Goal: Task Accomplishment & Management: Use online tool/utility

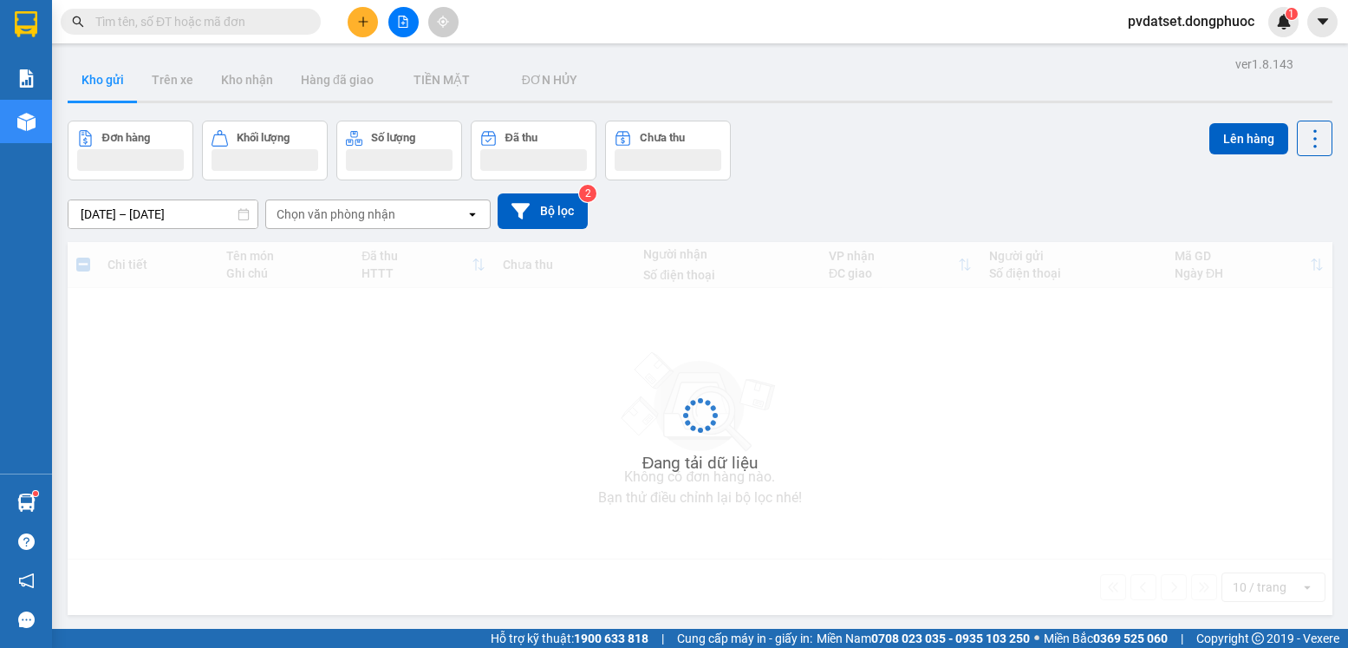
click at [45, 492] on div "Hàng sắp về" at bounding box center [26, 502] width 52 height 39
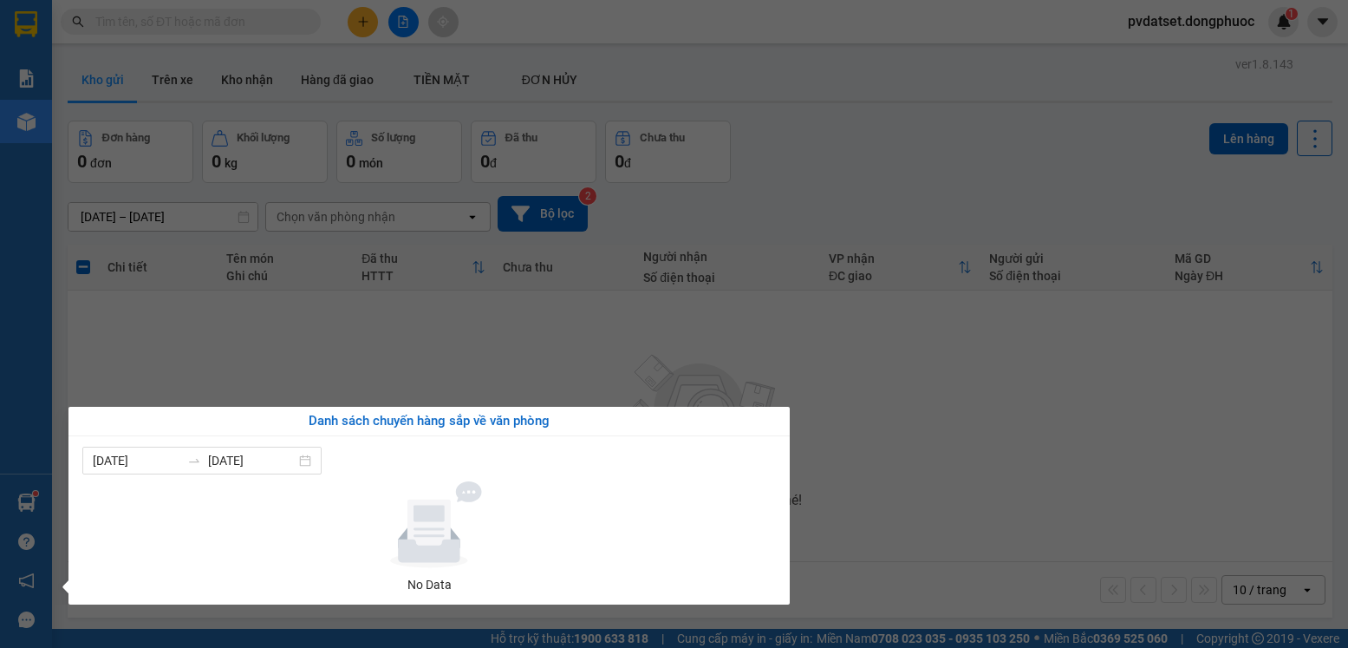
click at [367, 333] on section "Kết quả tìm kiếm ( 2 ) Bộ lọc Ngày tạo đơn gần nhất Mã ĐH Trạng thái Món hàng T…" at bounding box center [674, 324] width 1348 height 648
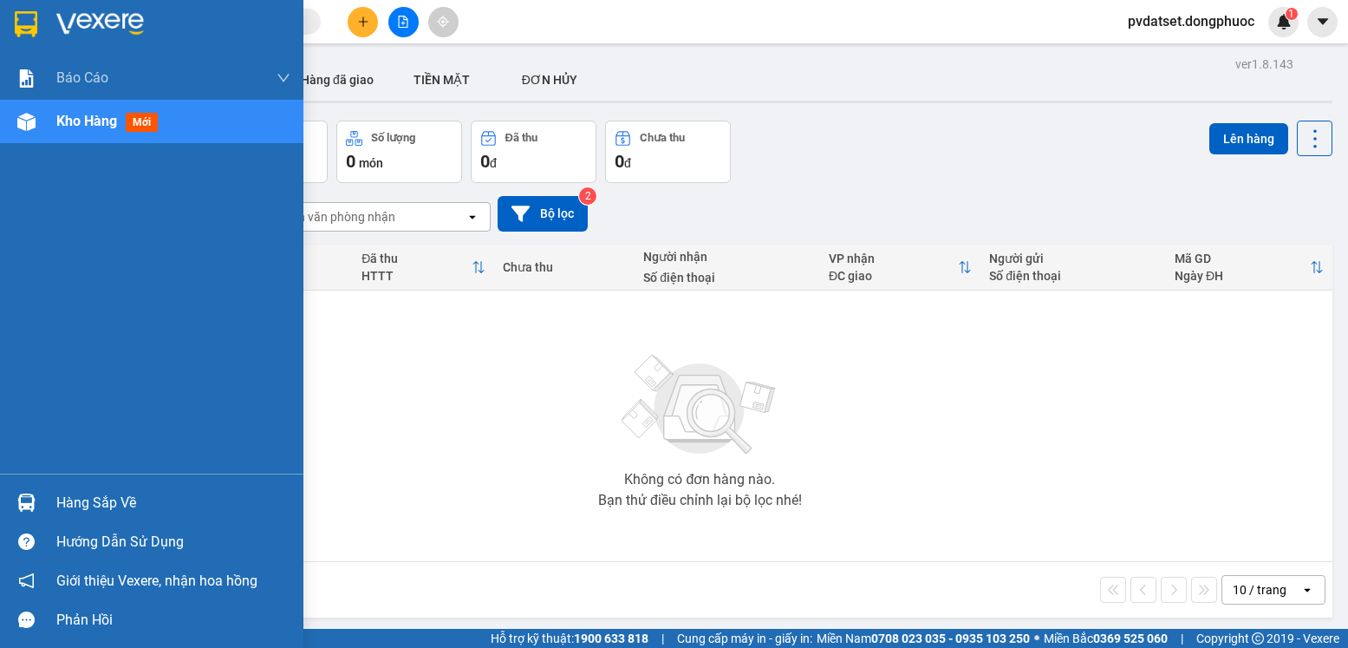
click at [41, 508] on div at bounding box center [26, 502] width 30 height 30
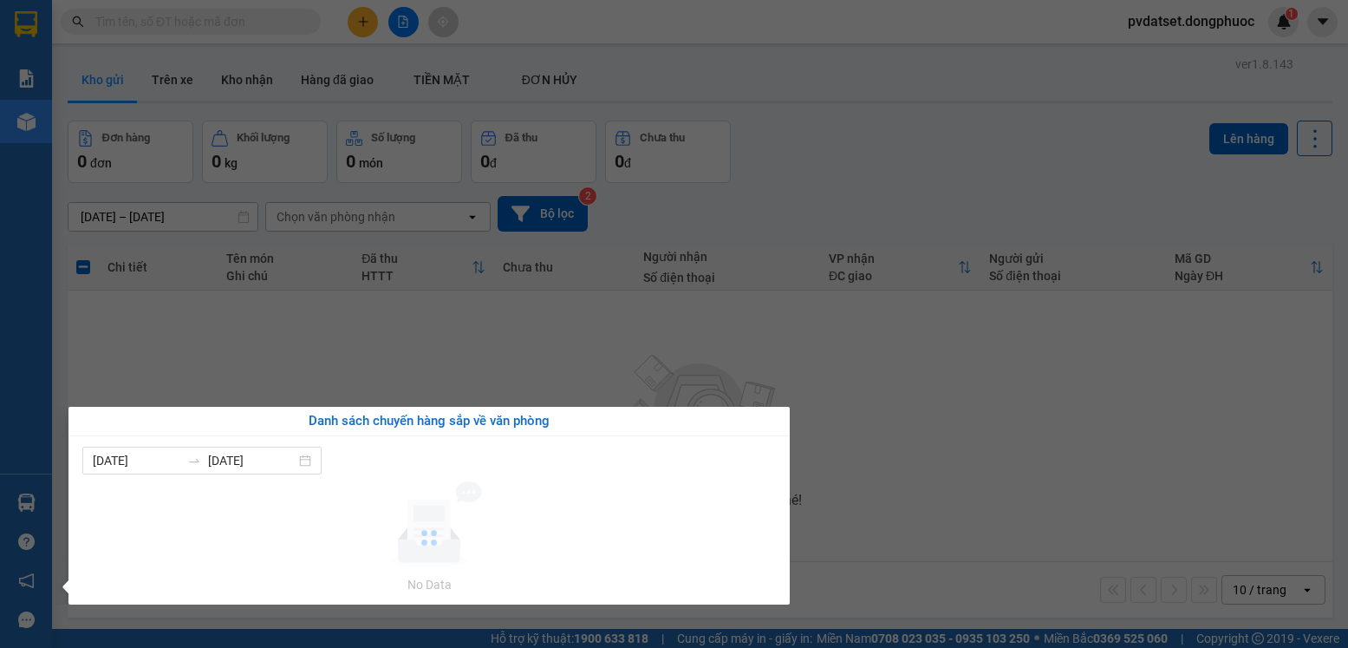
click at [377, 348] on section "Kết quả tìm kiếm ( 2 ) Bộ lọc Ngày tạo đơn gần nhất Mã ĐH Trạng thái Món hàng T…" at bounding box center [674, 324] width 1348 height 648
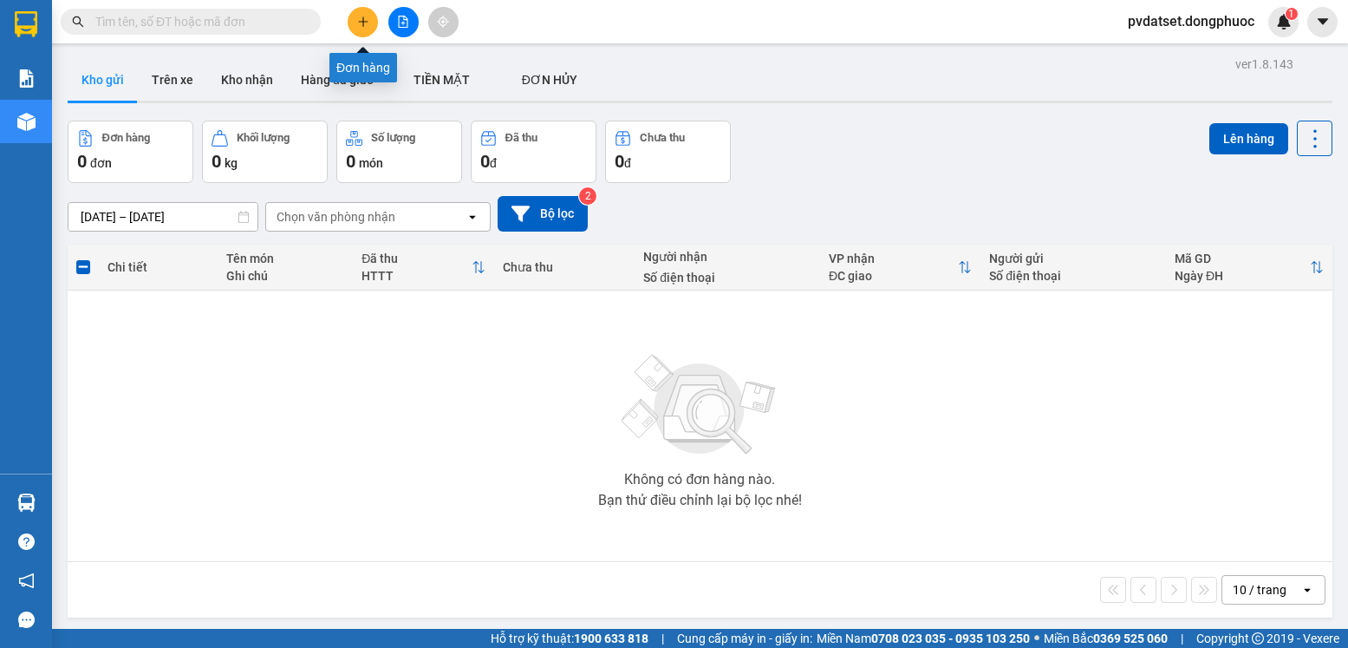
click at [369, 29] on button at bounding box center [363, 22] width 30 height 30
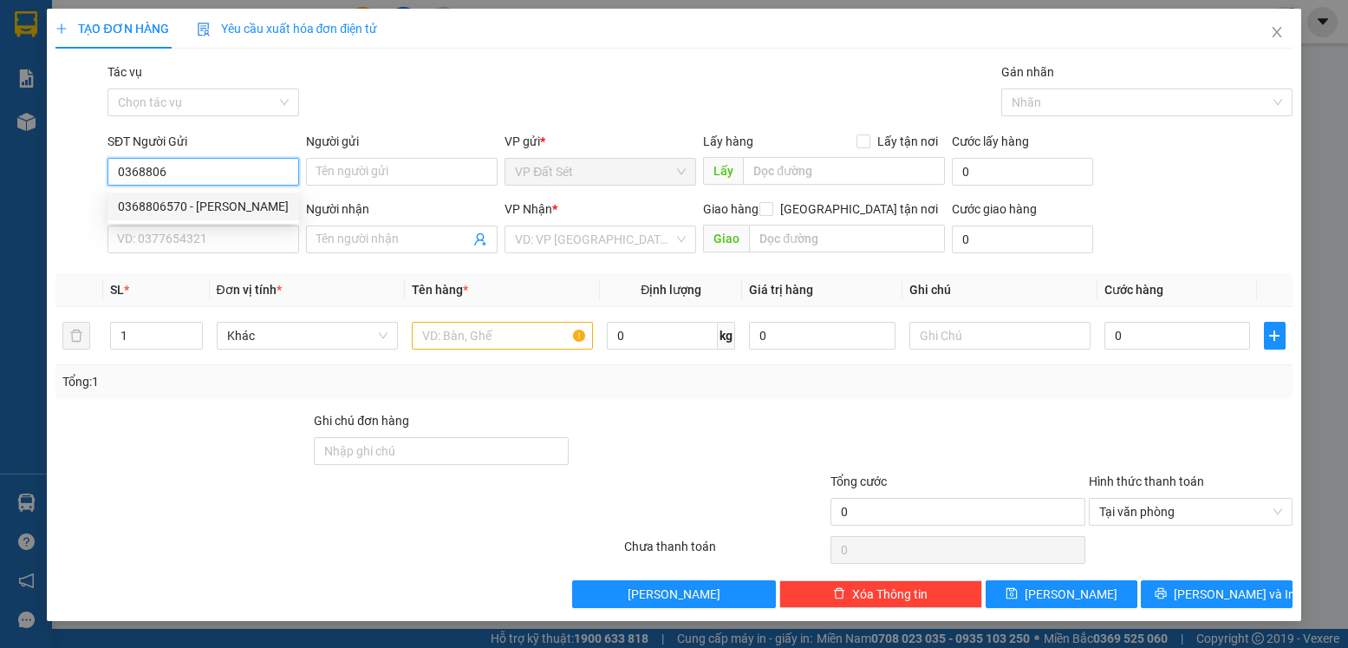
click at [237, 197] on div "0368806570 - [PERSON_NAME]" at bounding box center [203, 206] width 171 height 19
type input "0368806570"
type input "[PERSON_NAME]"
type input "0911479497"
type input "LABO HOÀN CẦU"
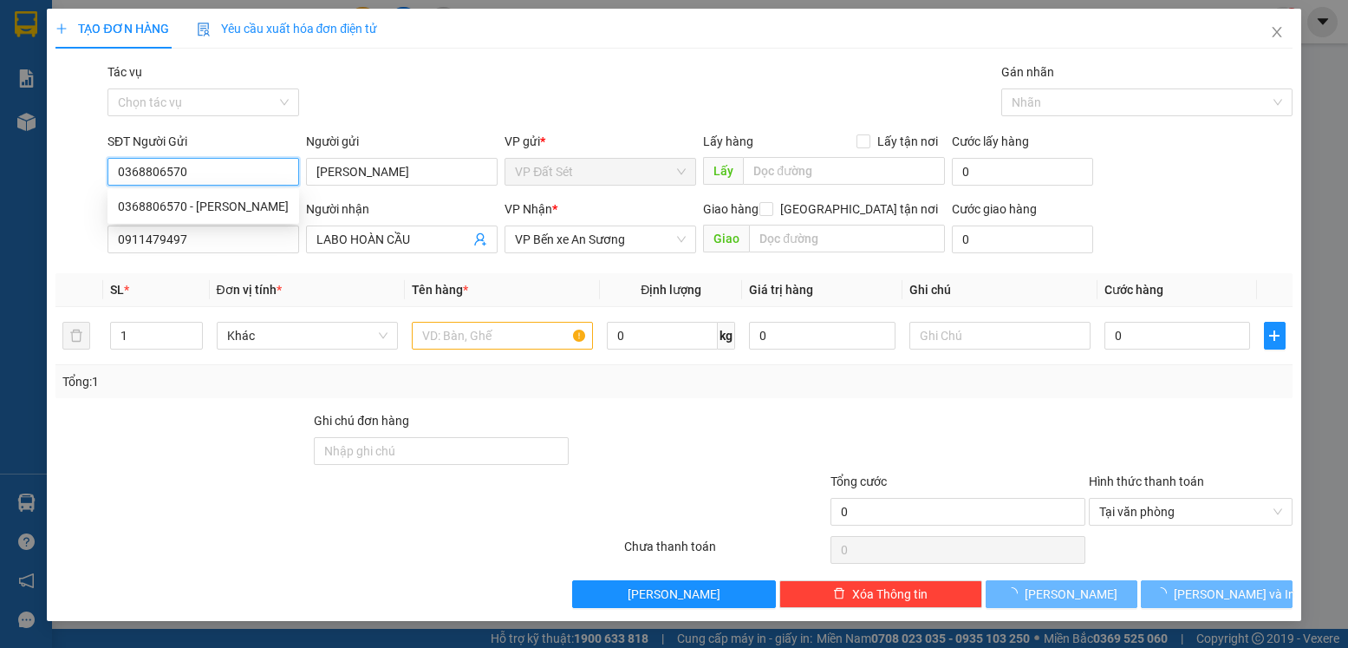
type input "20.000"
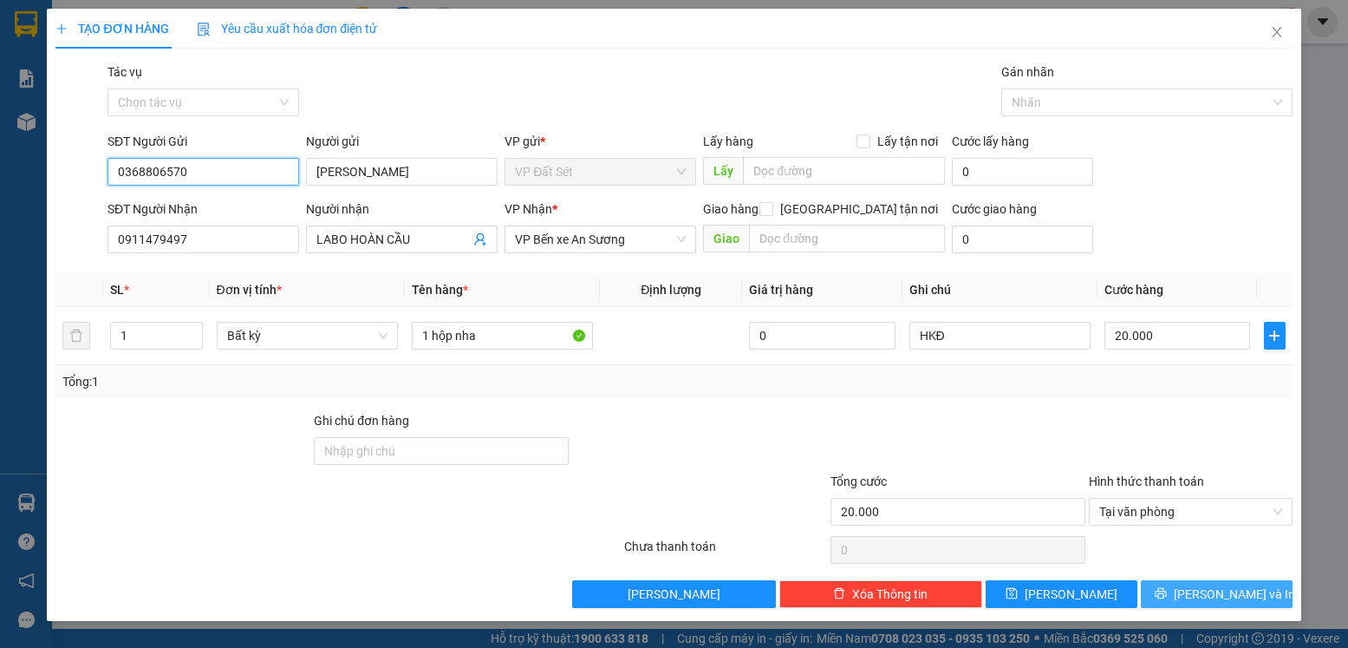
type input "0368806570"
click at [1251, 596] on button "[PERSON_NAME] và In" at bounding box center [1217, 594] width 152 height 28
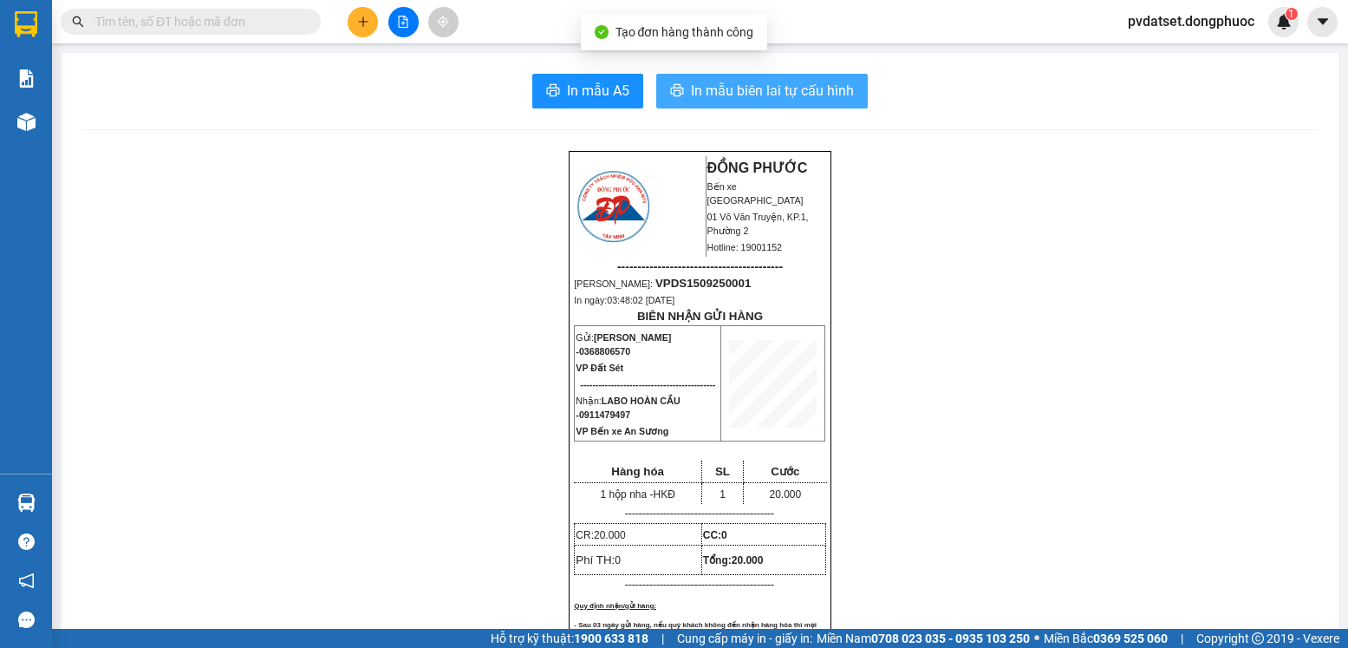
click at [849, 91] on button "In mẫu biên lai tự cấu hình" at bounding box center [762, 91] width 212 height 35
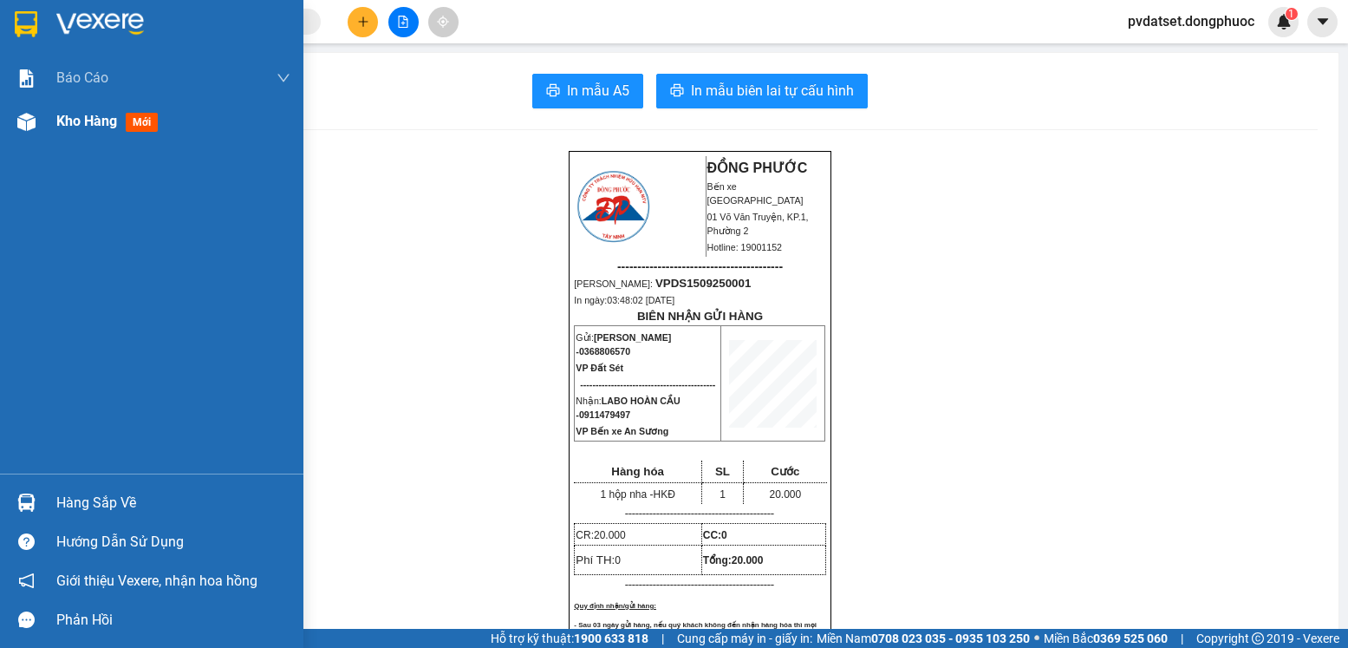
click at [116, 122] on span "Kho hàng" at bounding box center [86, 121] width 61 height 16
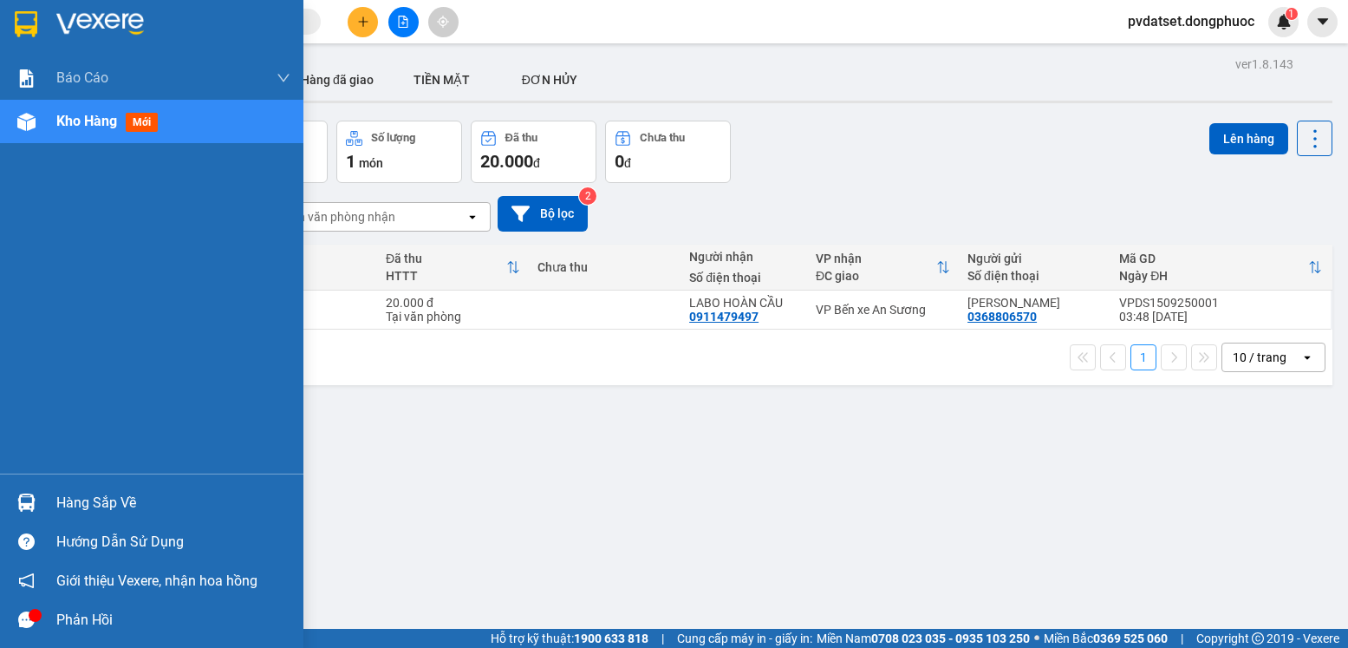
click at [43, 499] on div "Hàng sắp về" at bounding box center [151, 502] width 303 height 39
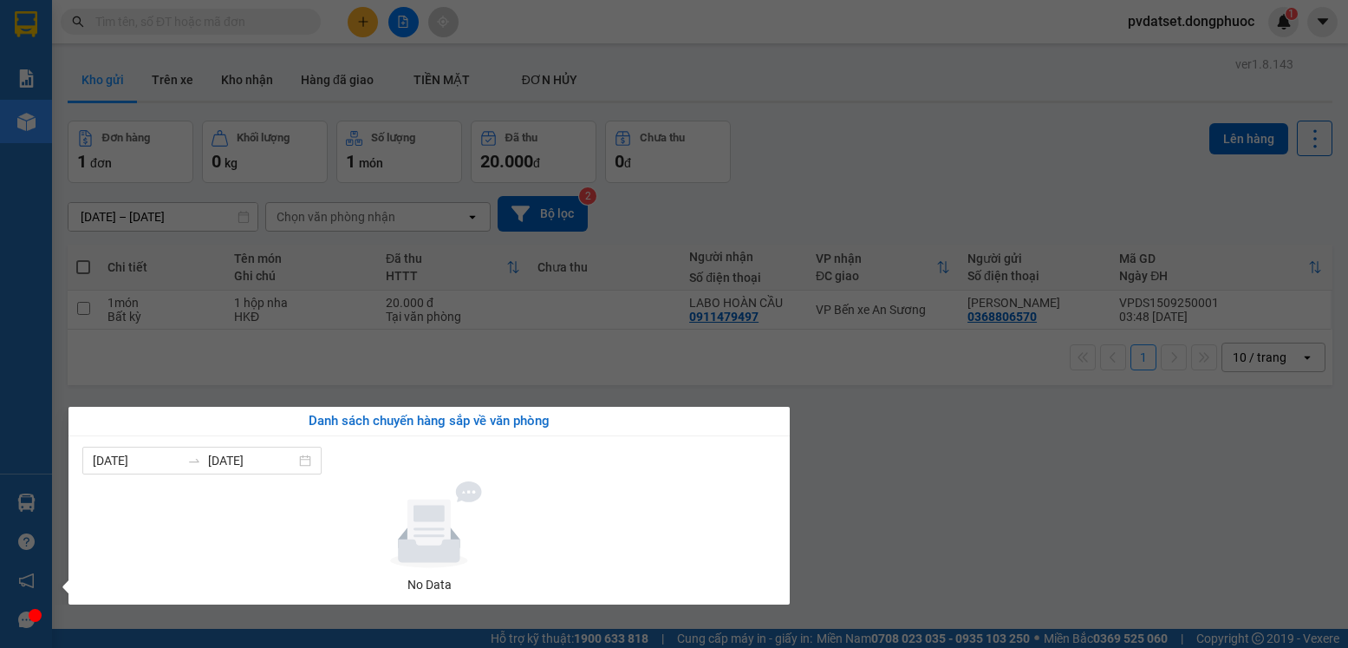
click at [961, 434] on section "Kết quả tìm kiếm ( 0 ) Bộ lọc Ngày tạo đơn gần nhất No Data pvdatset.dongphuoc …" at bounding box center [674, 324] width 1348 height 648
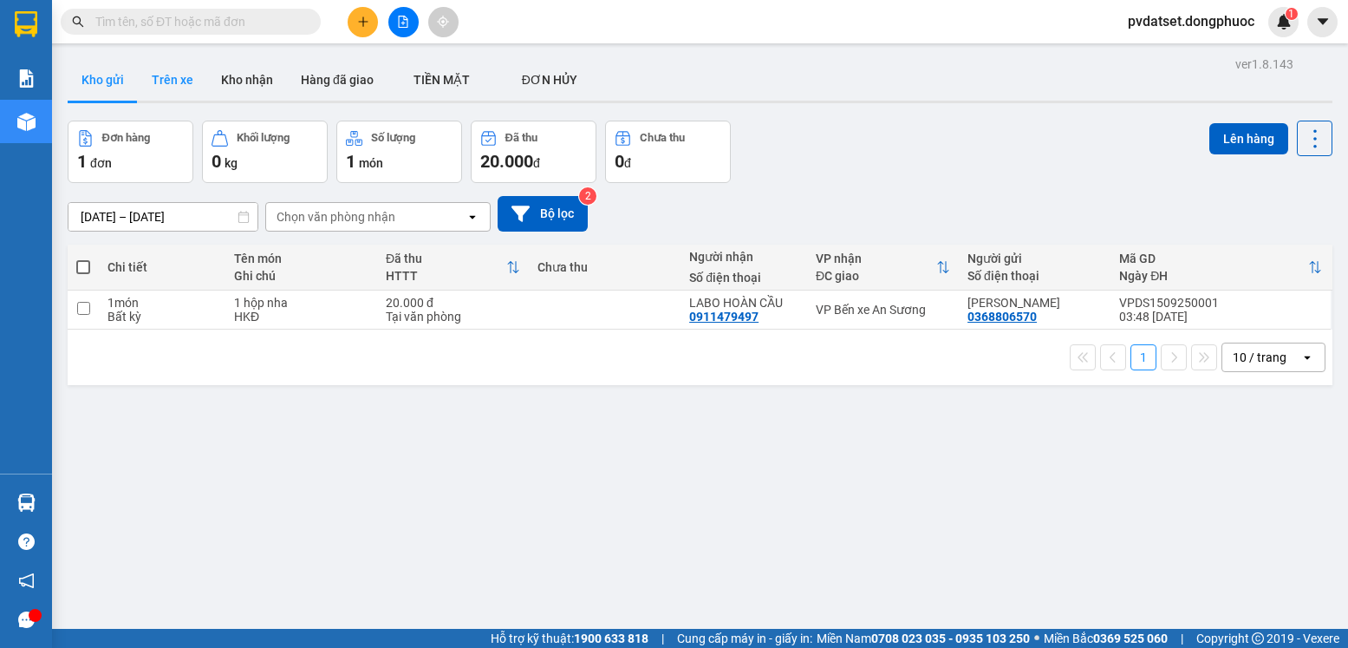
click at [181, 79] on button "Trên xe" at bounding box center [172, 80] width 69 height 42
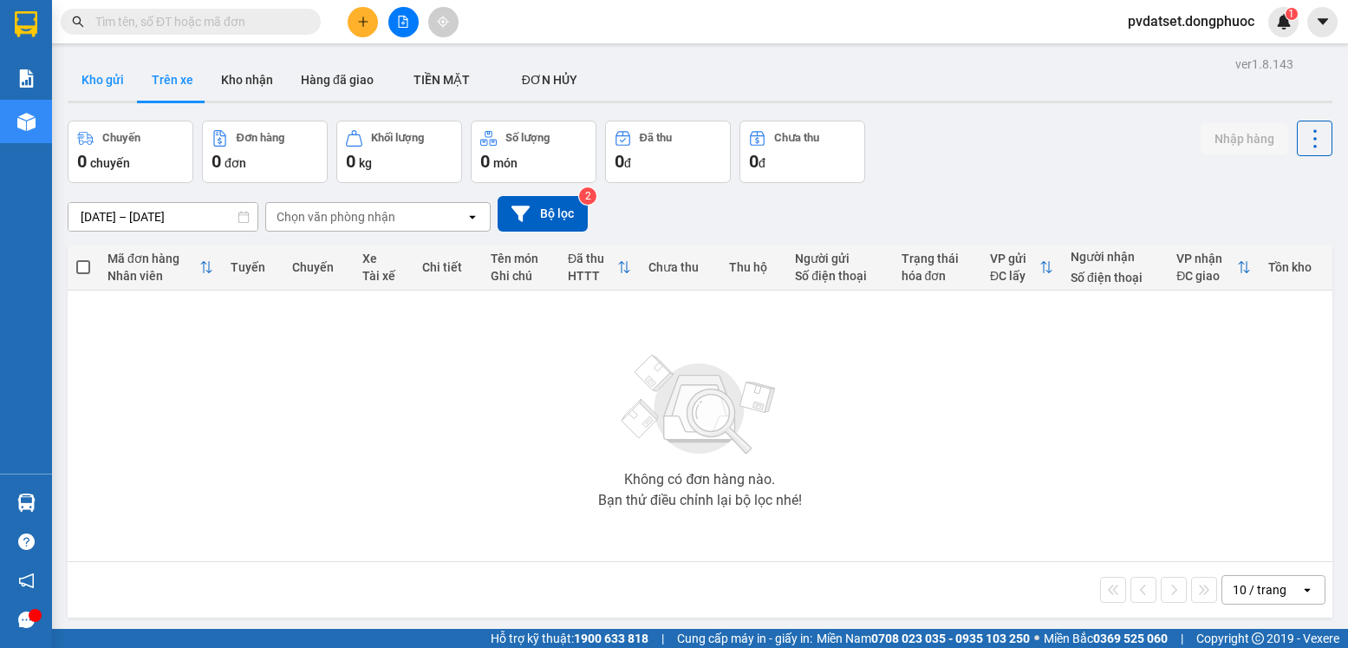
click at [87, 75] on button "Kho gửi" at bounding box center [103, 80] width 70 height 42
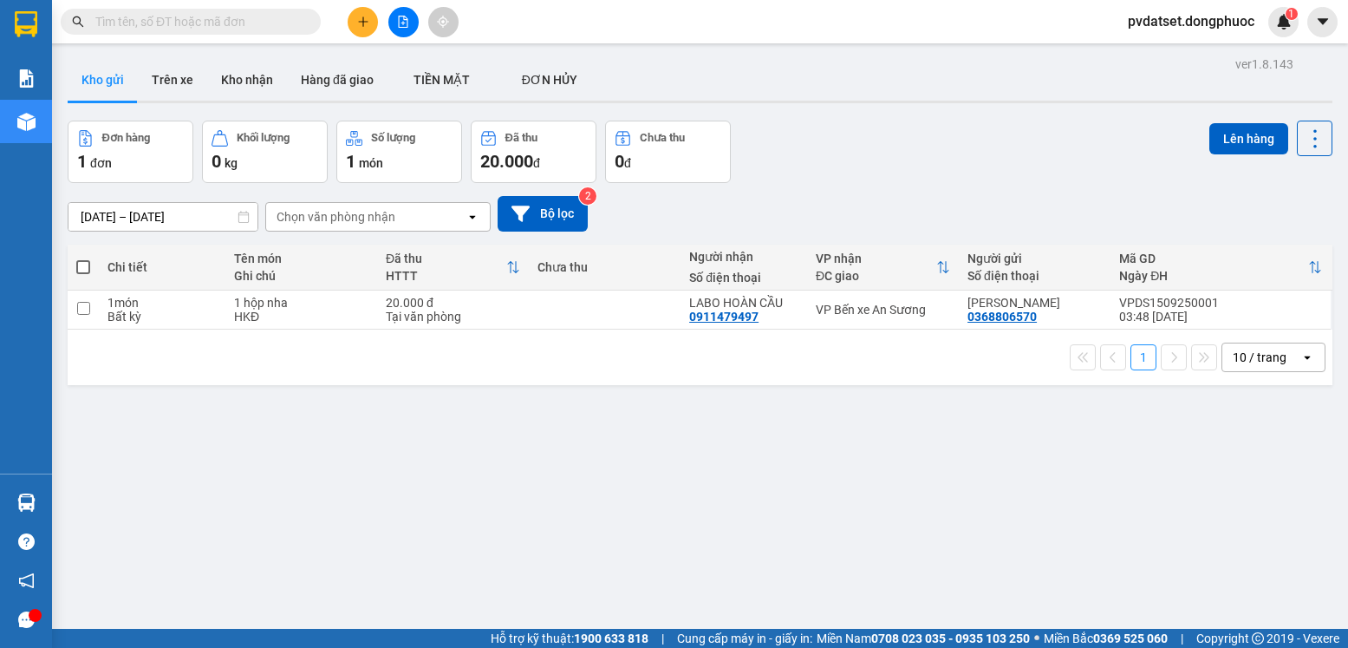
drag, startPoint x: 176, startPoint y: 87, endPoint x: 99, endPoint y: 94, distance: 77.5
click at [173, 87] on button "Trên xe" at bounding box center [172, 80] width 69 height 42
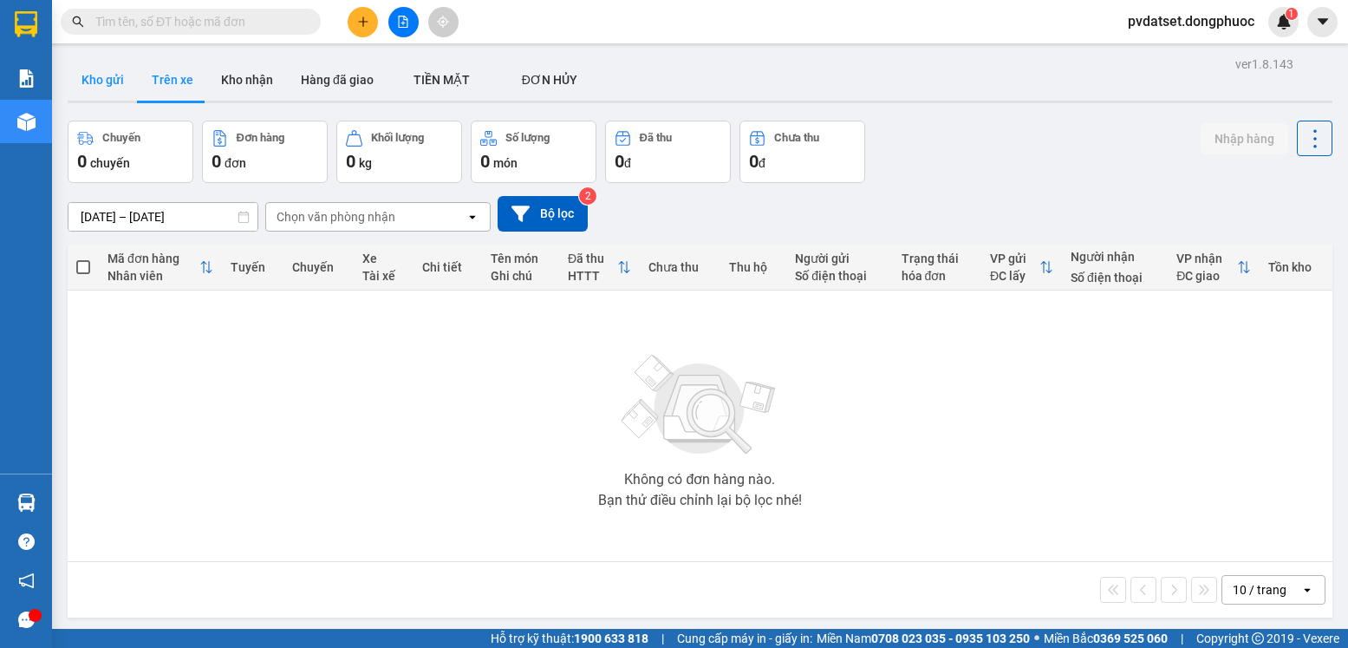
click at [118, 84] on button "Kho gửi" at bounding box center [103, 80] width 70 height 42
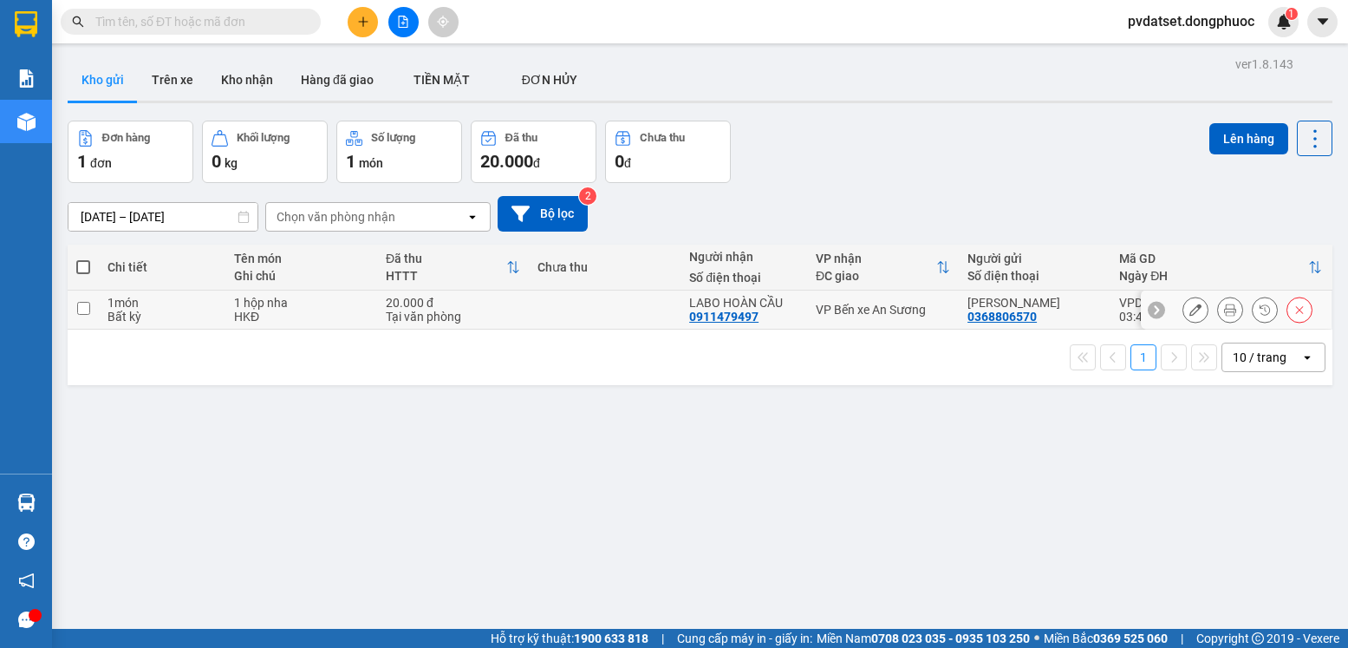
click at [922, 309] on div "VP Bến xe An Sương" at bounding box center [883, 310] width 134 height 14
checkbox input "true"
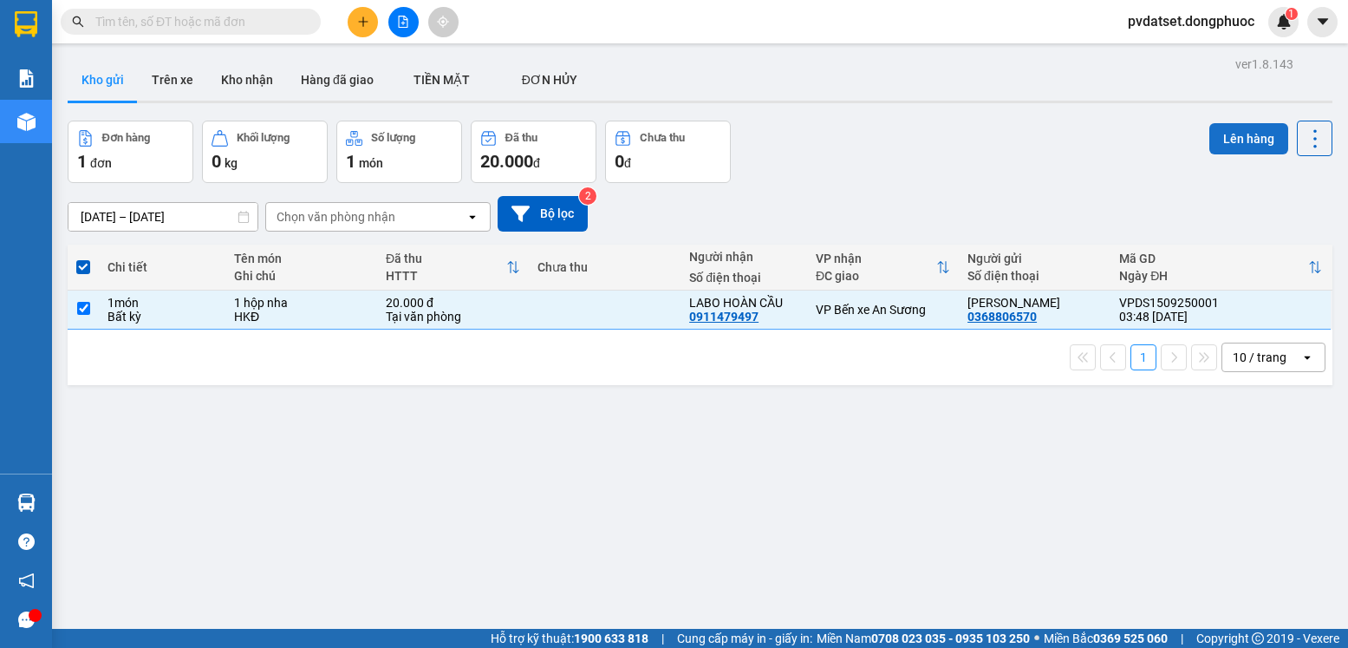
click at [1224, 138] on button "Lên hàng" at bounding box center [1248, 138] width 79 height 31
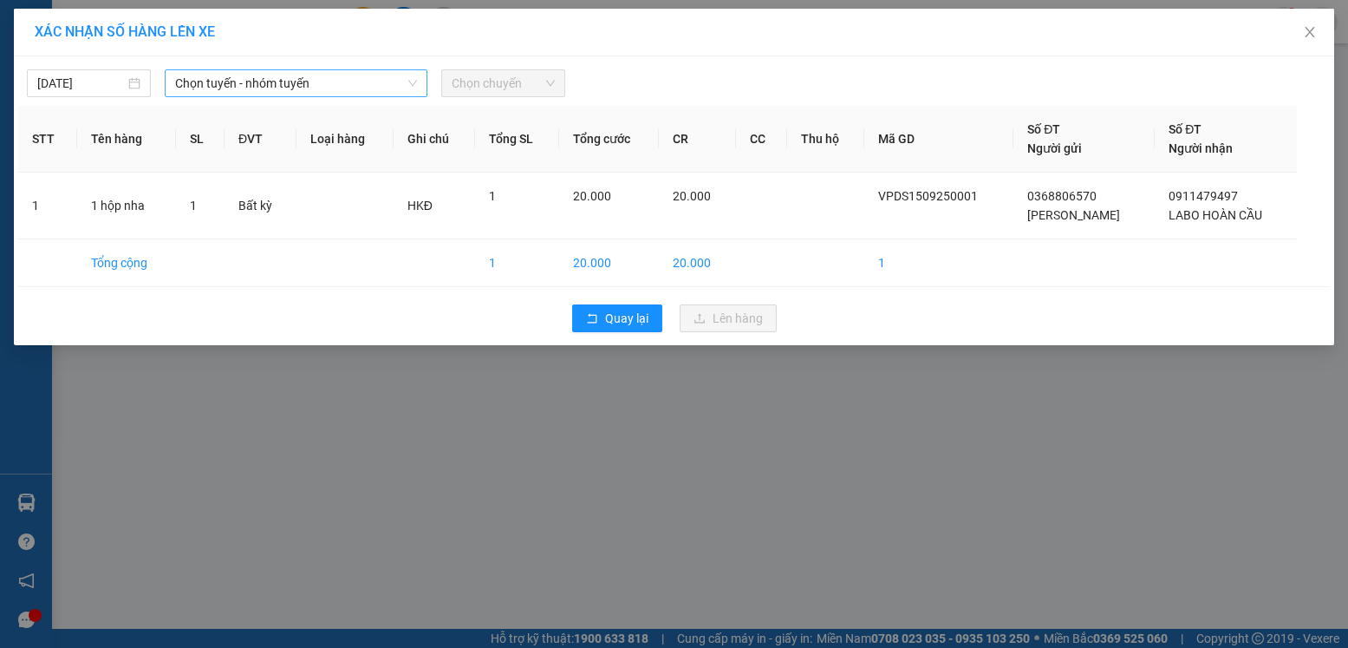
click at [283, 88] on span "Chọn tuyến - nhóm tuyến" at bounding box center [296, 83] width 242 height 26
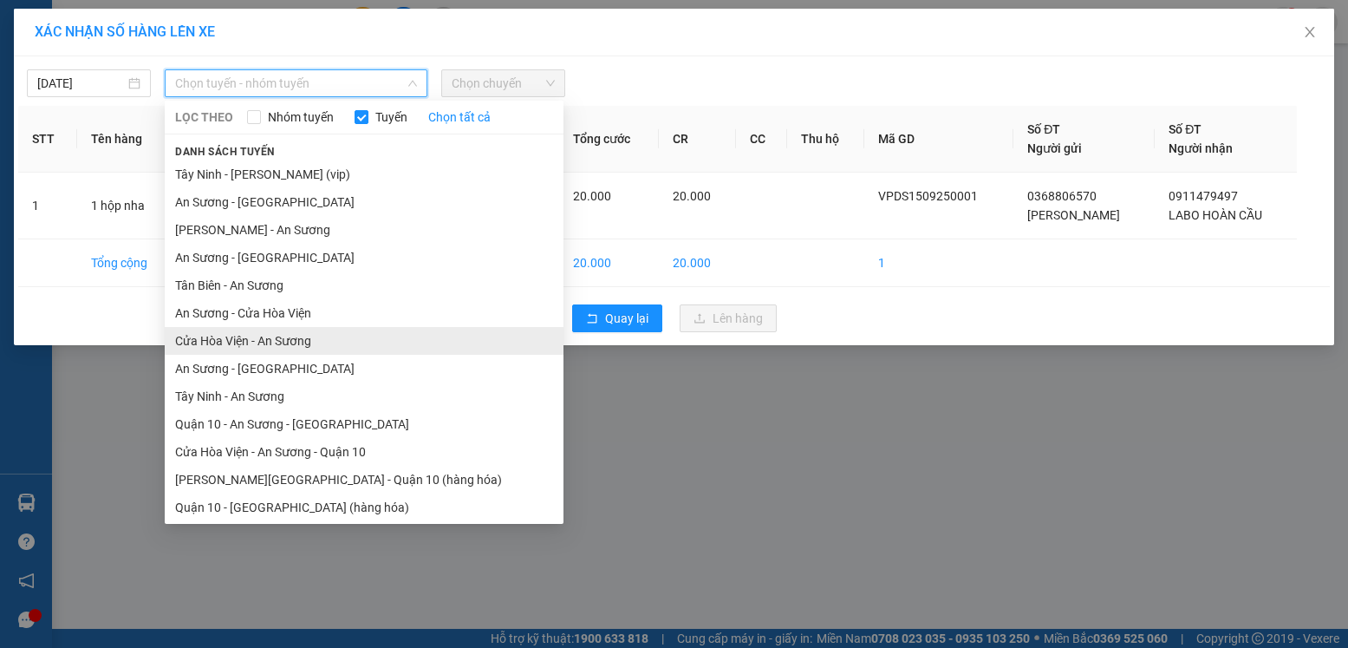
click at [297, 339] on li "Cửa Hòa Viện - An Sương" at bounding box center [364, 341] width 399 height 28
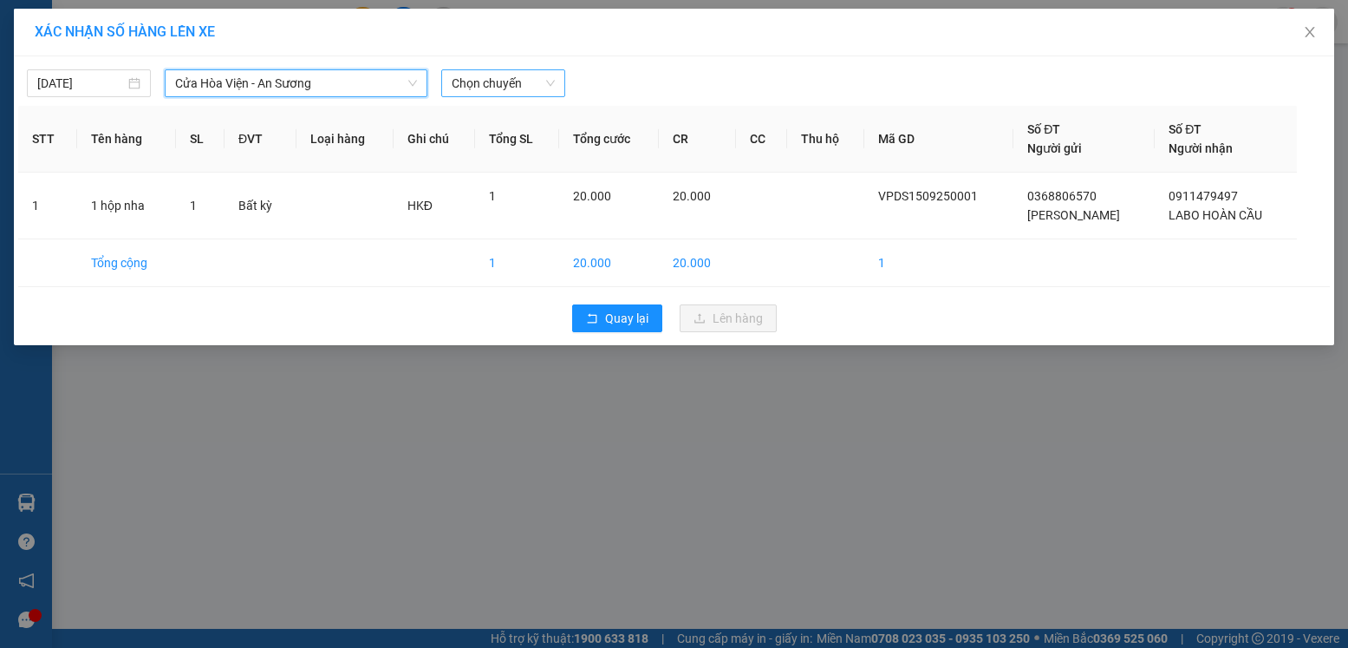
click at [518, 81] on span "Chọn chuyến" at bounding box center [503, 83] width 103 height 26
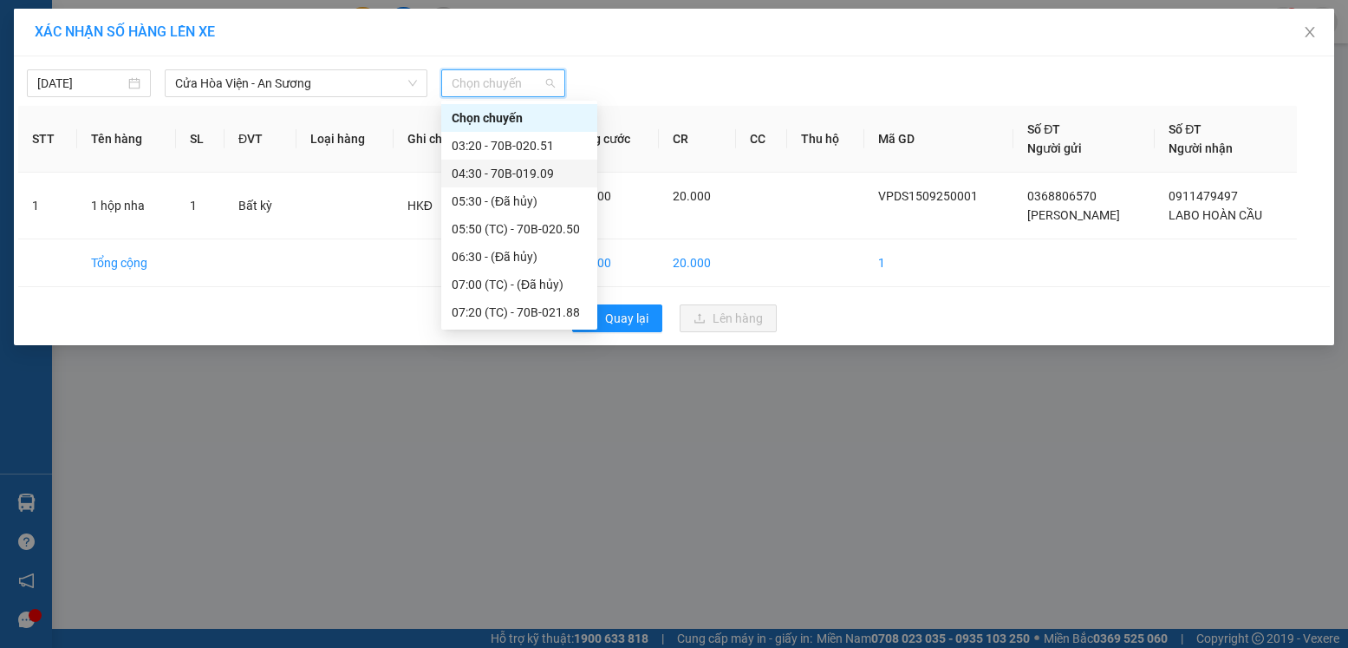
click at [520, 177] on div "04:30 - 70B-019.09" at bounding box center [519, 173] width 135 height 19
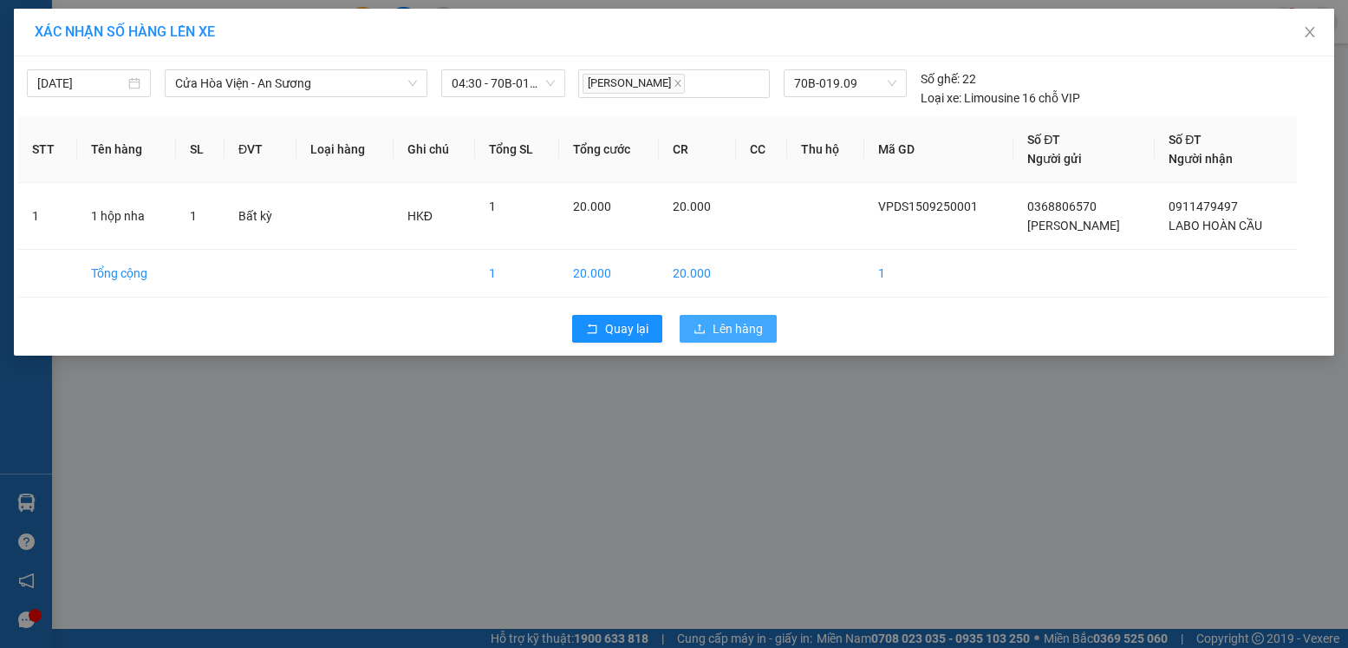
click at [728, 331] on span "Lên hàng" at bounding box center [738, 328] width 50 height 19
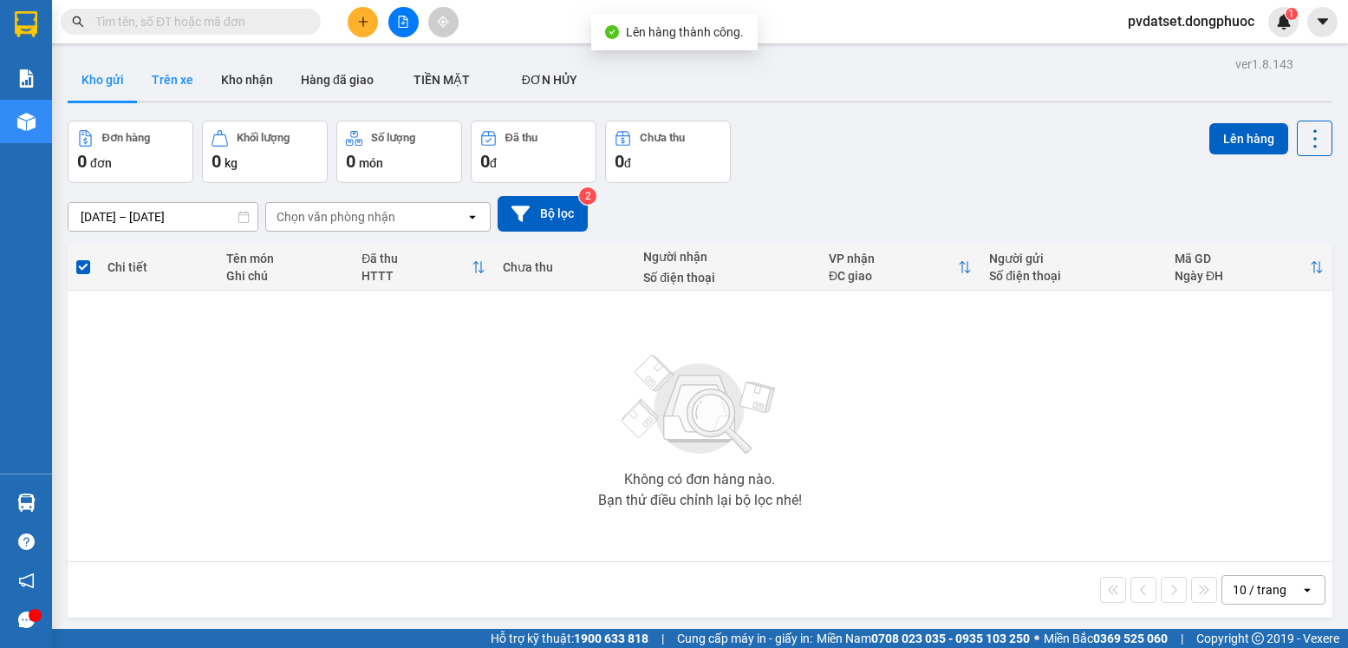
click at [180, 79] on button "Trên xe" at bounding box center [172, 80] width 69 height 42
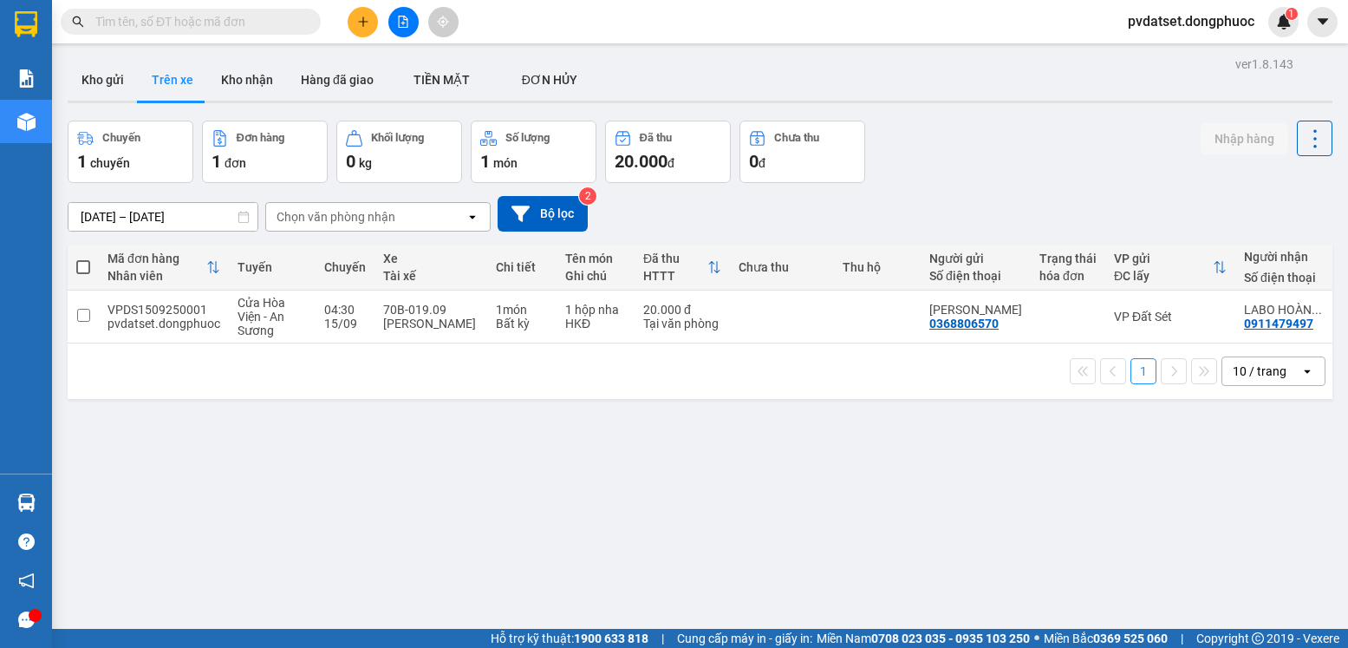
click at [359, 218] on div "Chọn văn phòng nhận" at bounding box center [336, 216] width 119 height 17
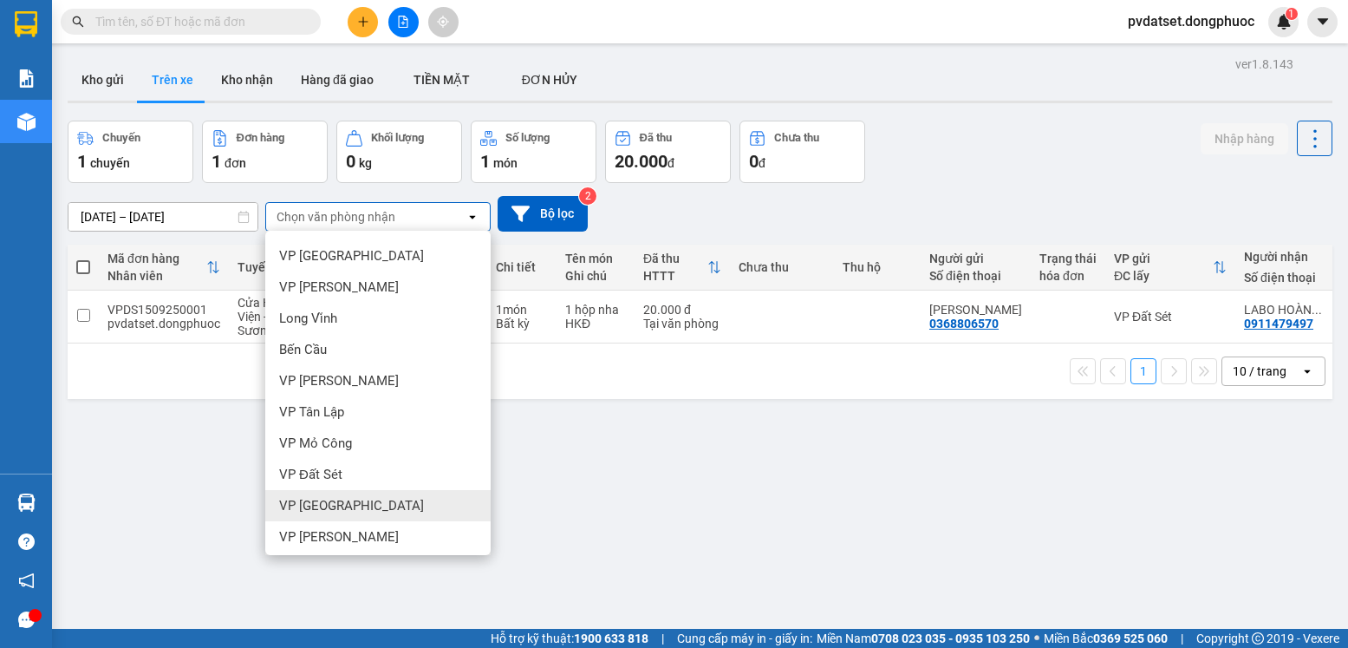
scroll to position [433, 0]
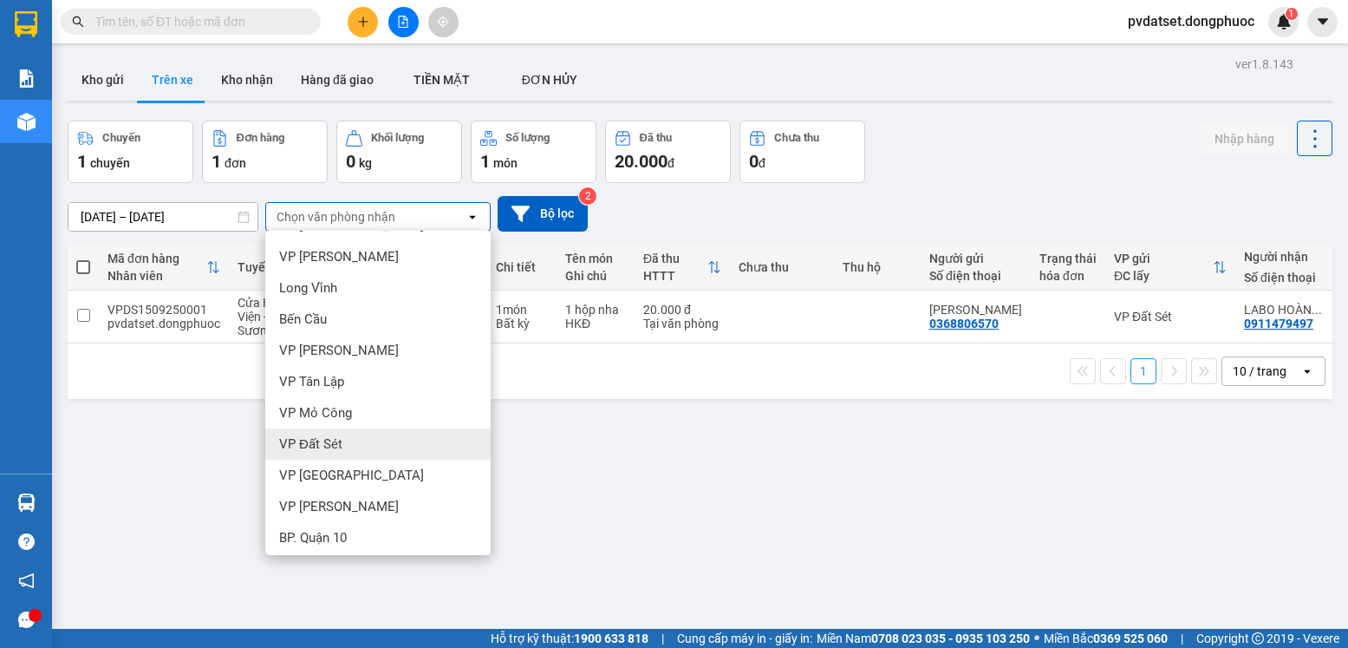
click at [367, 441] on div "VP Đất Sét" at bounding box center [377, 443] width 225 height 31
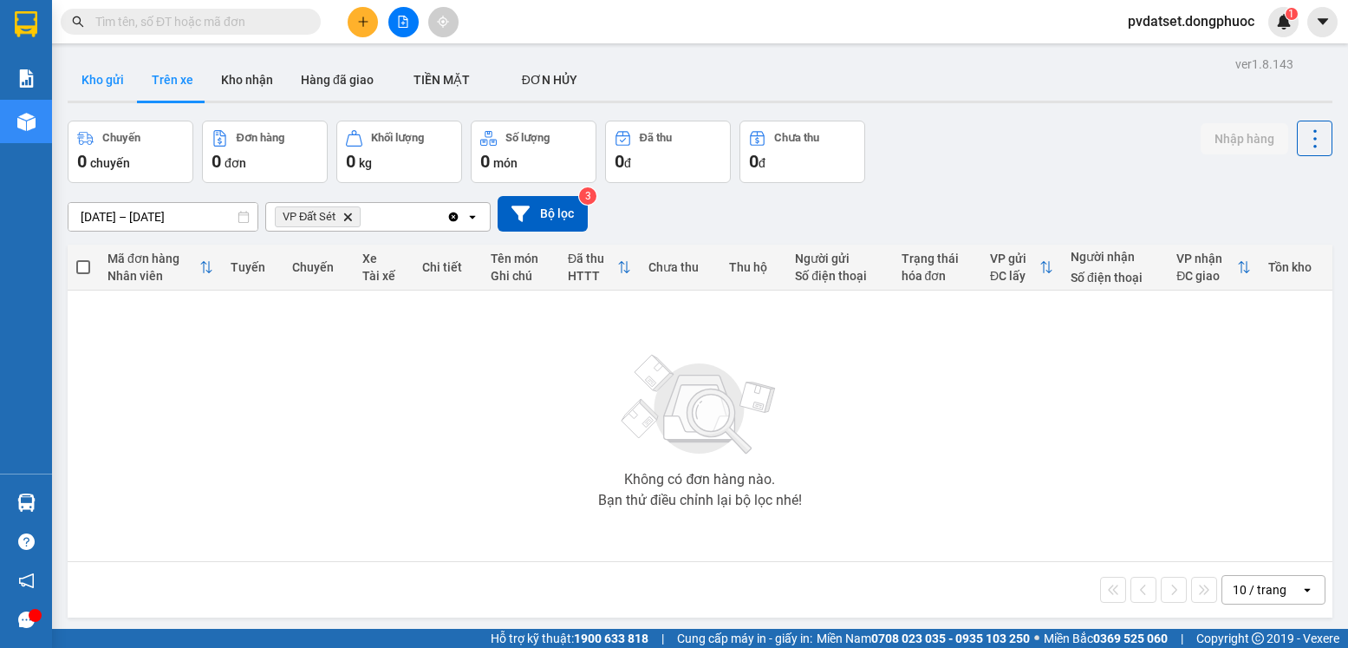
click at [121, 82] on button "Kho gửi" at bounding box center [103, 80] width 70 height 42
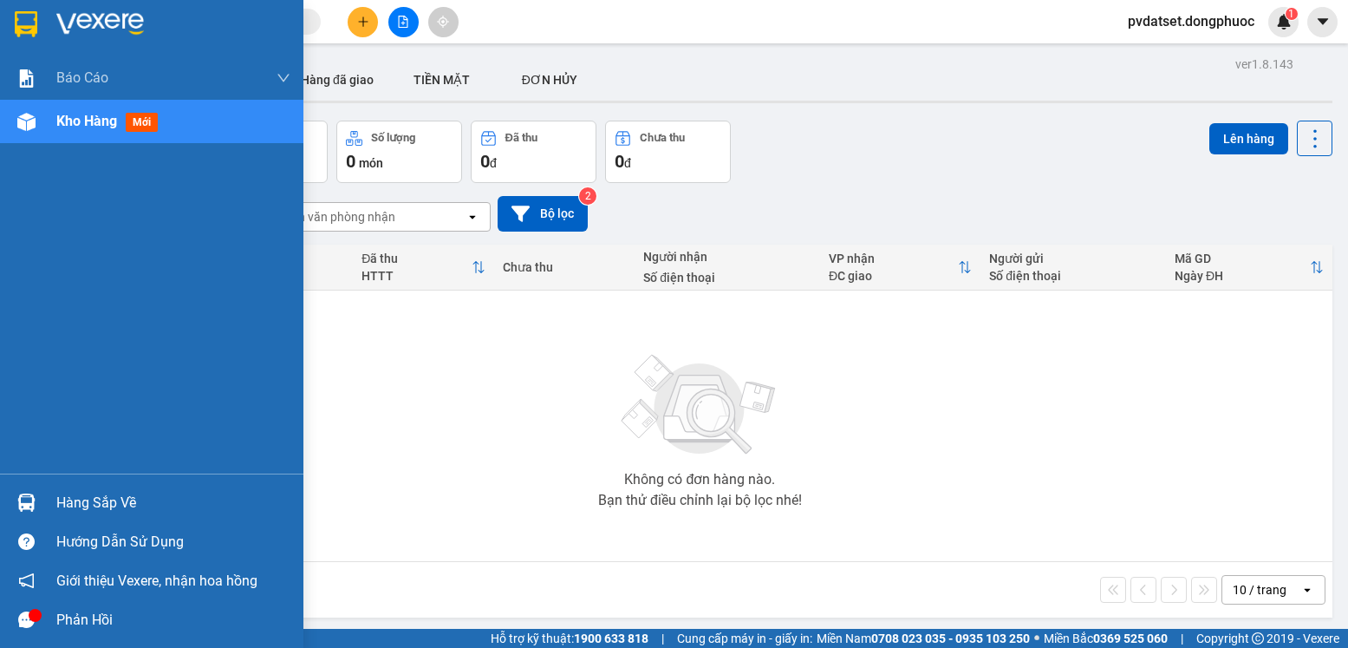
click at [36, 499] on div at bounding box center [26, 502] width 30 height 30
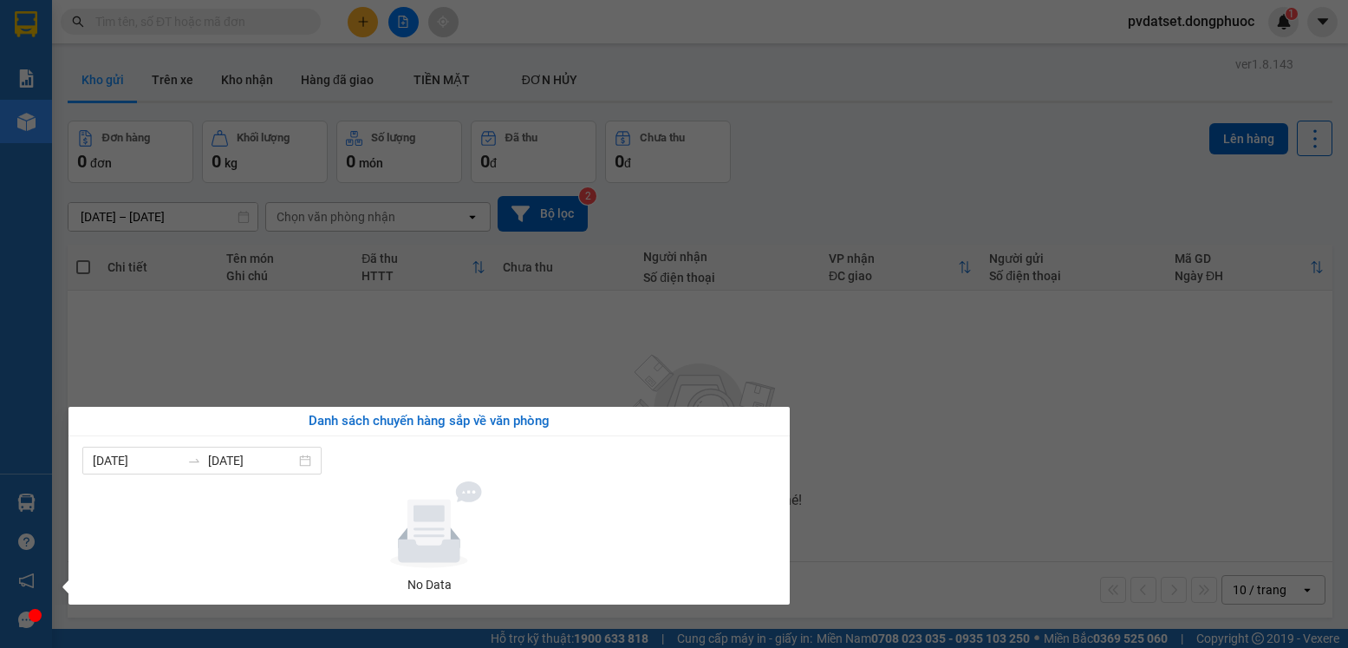
click at [746, 369] on section "Kết quả tìm kiếm ( 0 ) Bộ lọc Ngày tạo đơn gần nhất No Data pvdatset.dongphuoc …" at bounding box center [674, 324] width 1348 height 648
